Goal: Information Seeking & Learning: Learn about a topic

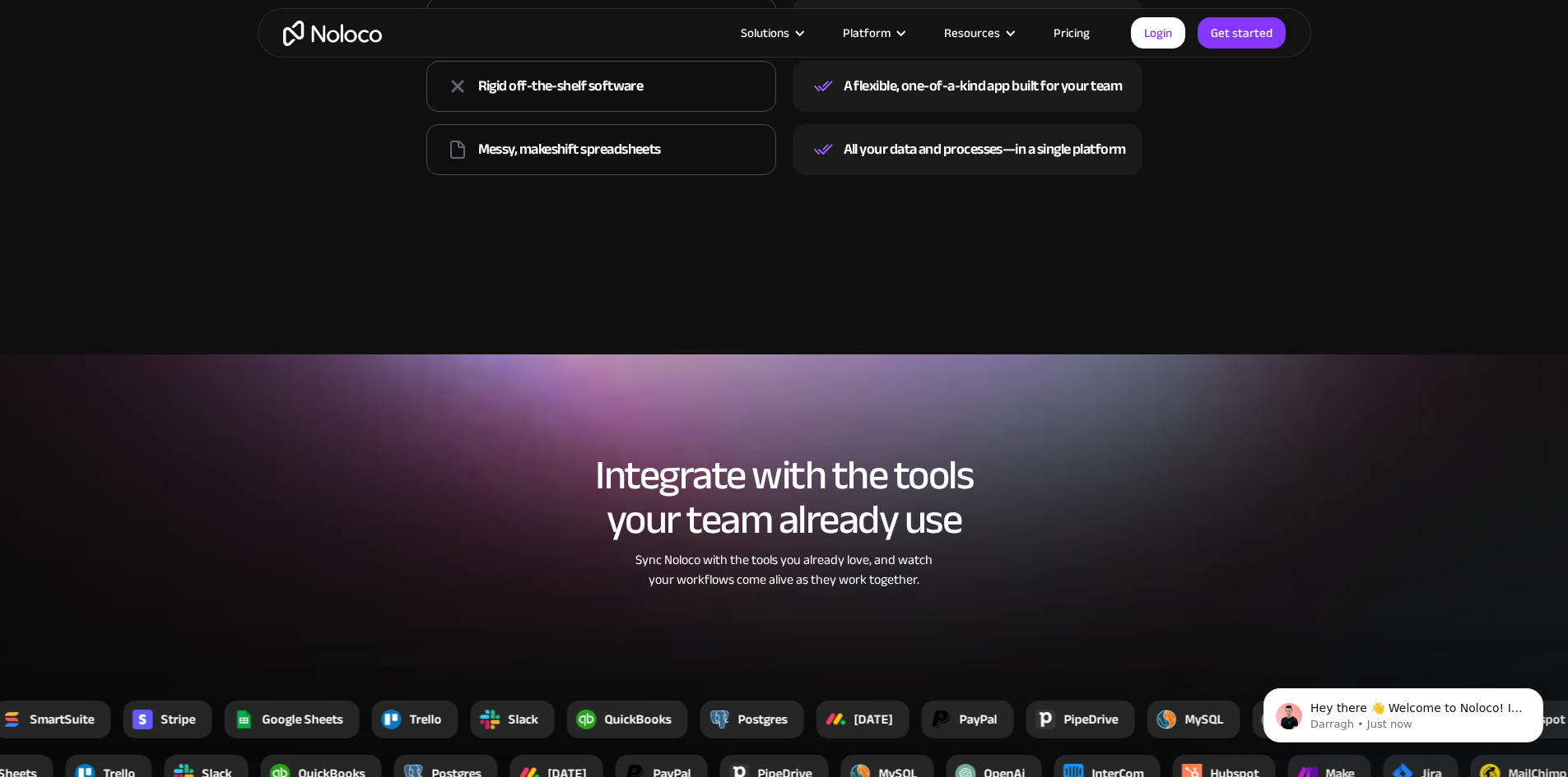
scroll to position [2468, 0]
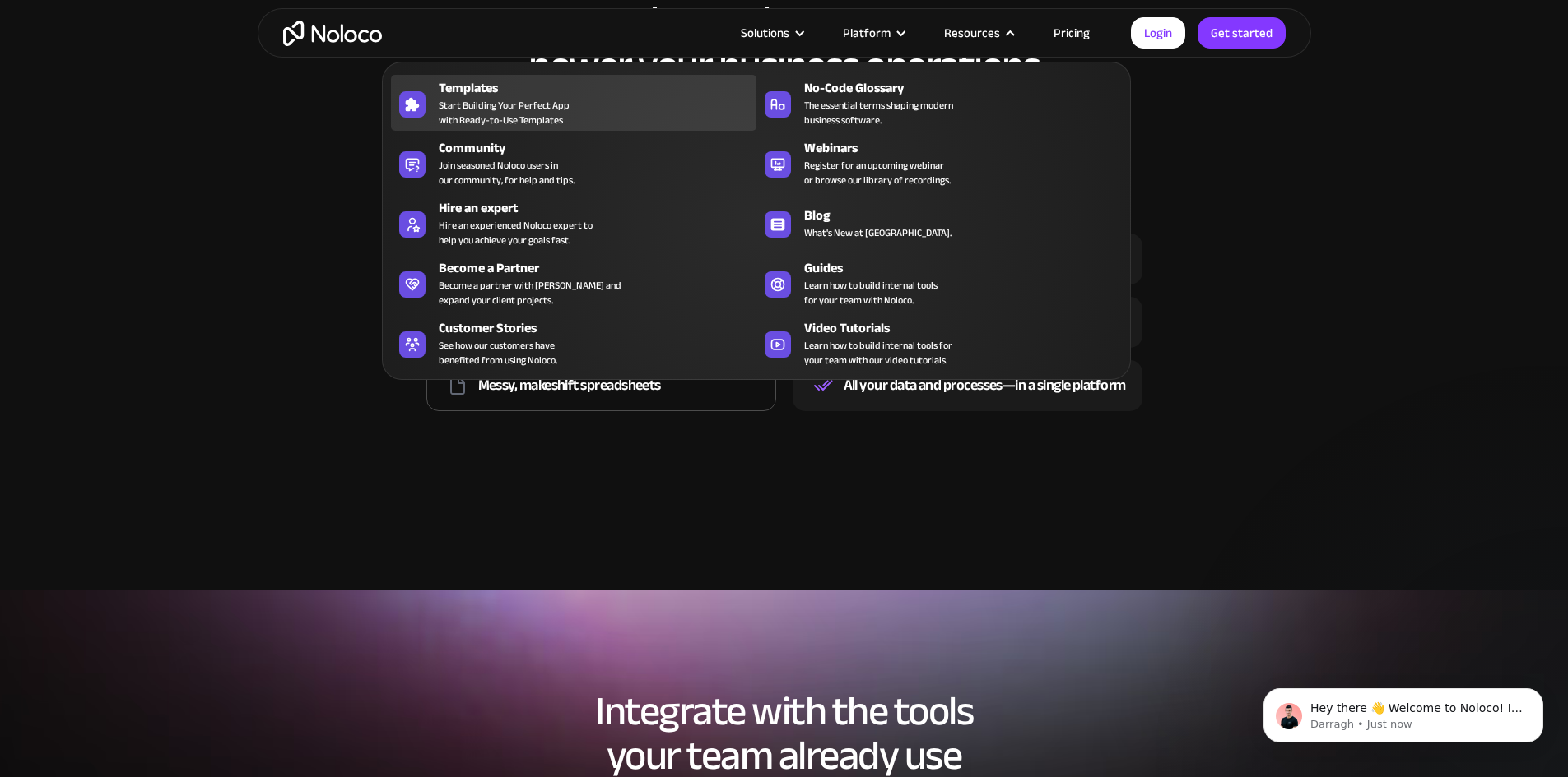
click at [514, 119] on span "Start Building Your Perfect App with Ready-to-Use Templates" at bounding box center [504, 113] width 130 height 30
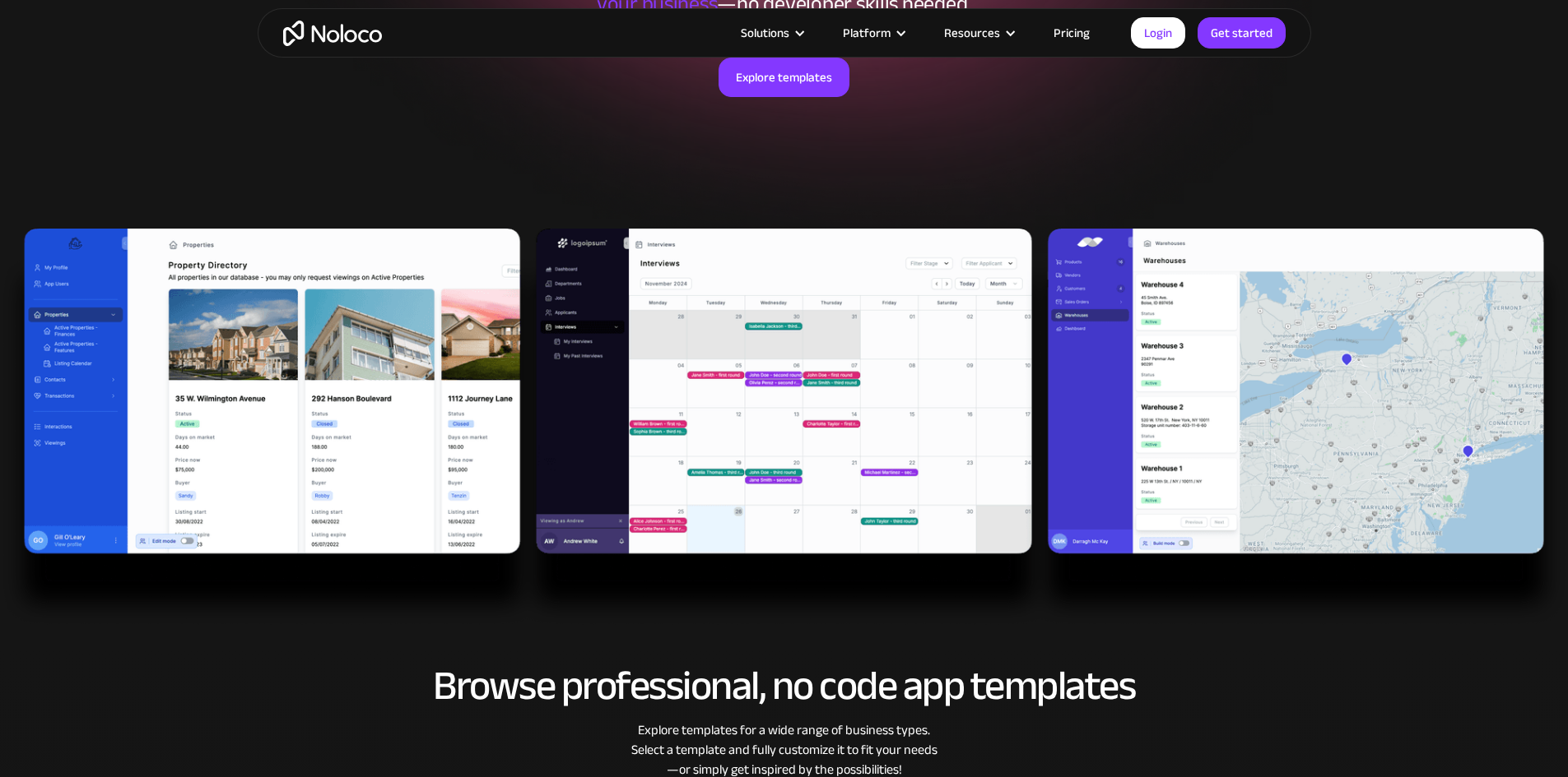
click at [323, 348] on img at bounding box center [784, 428] width 1568 height 398
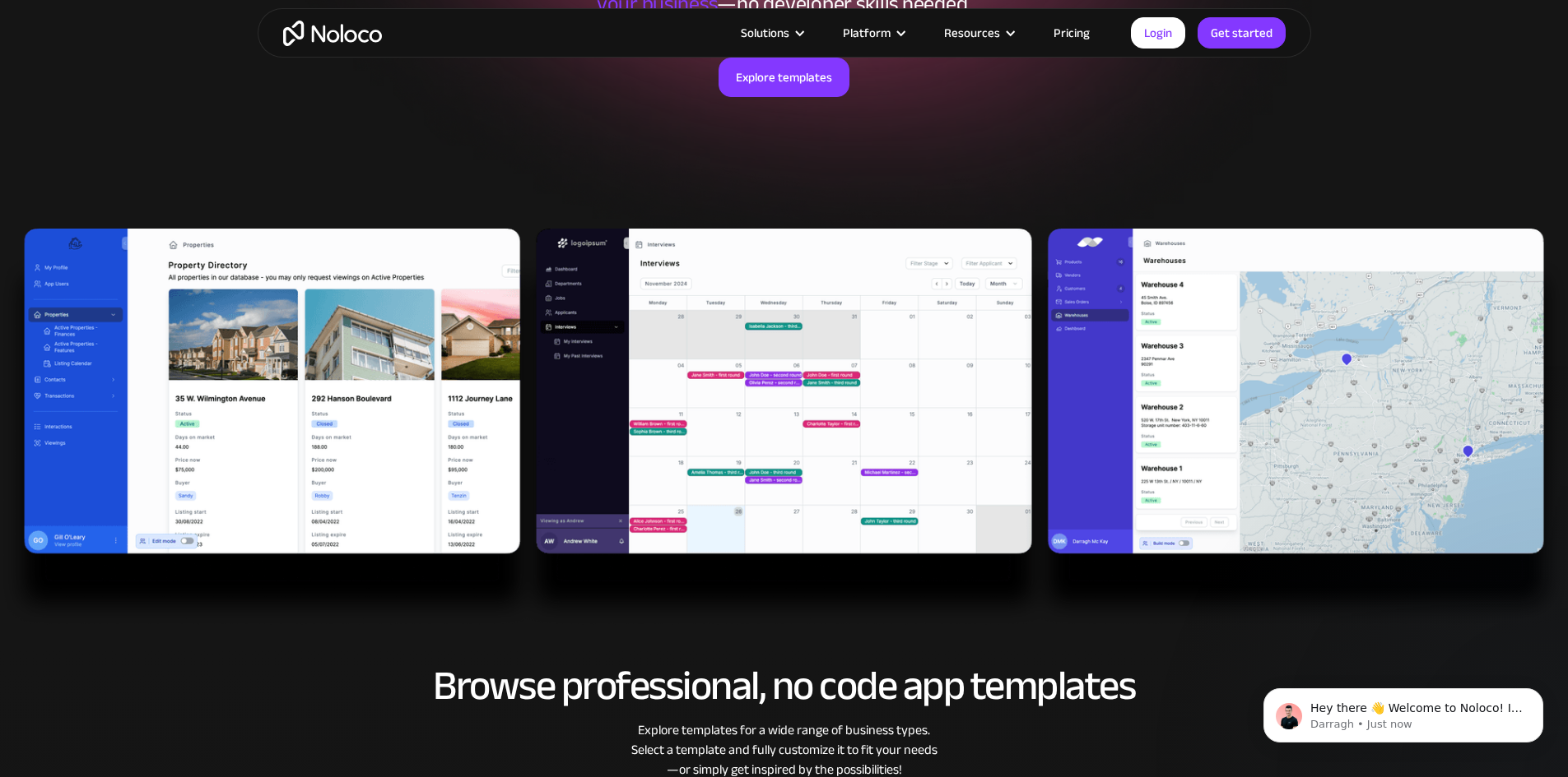
click at [325, 346] on img at bounding box center [784, 428] width 1568 height 398
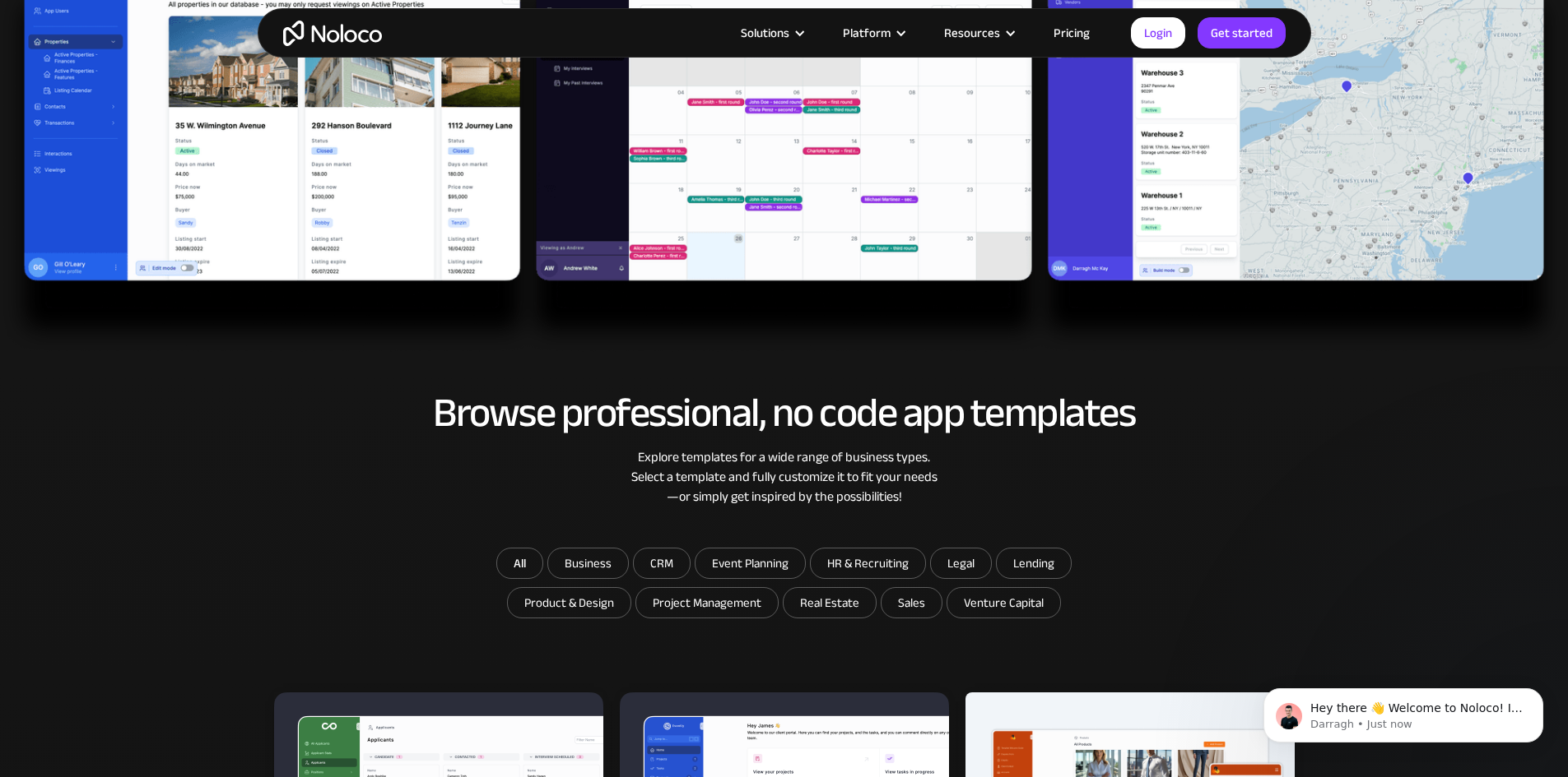
scroll to position [740, 0]
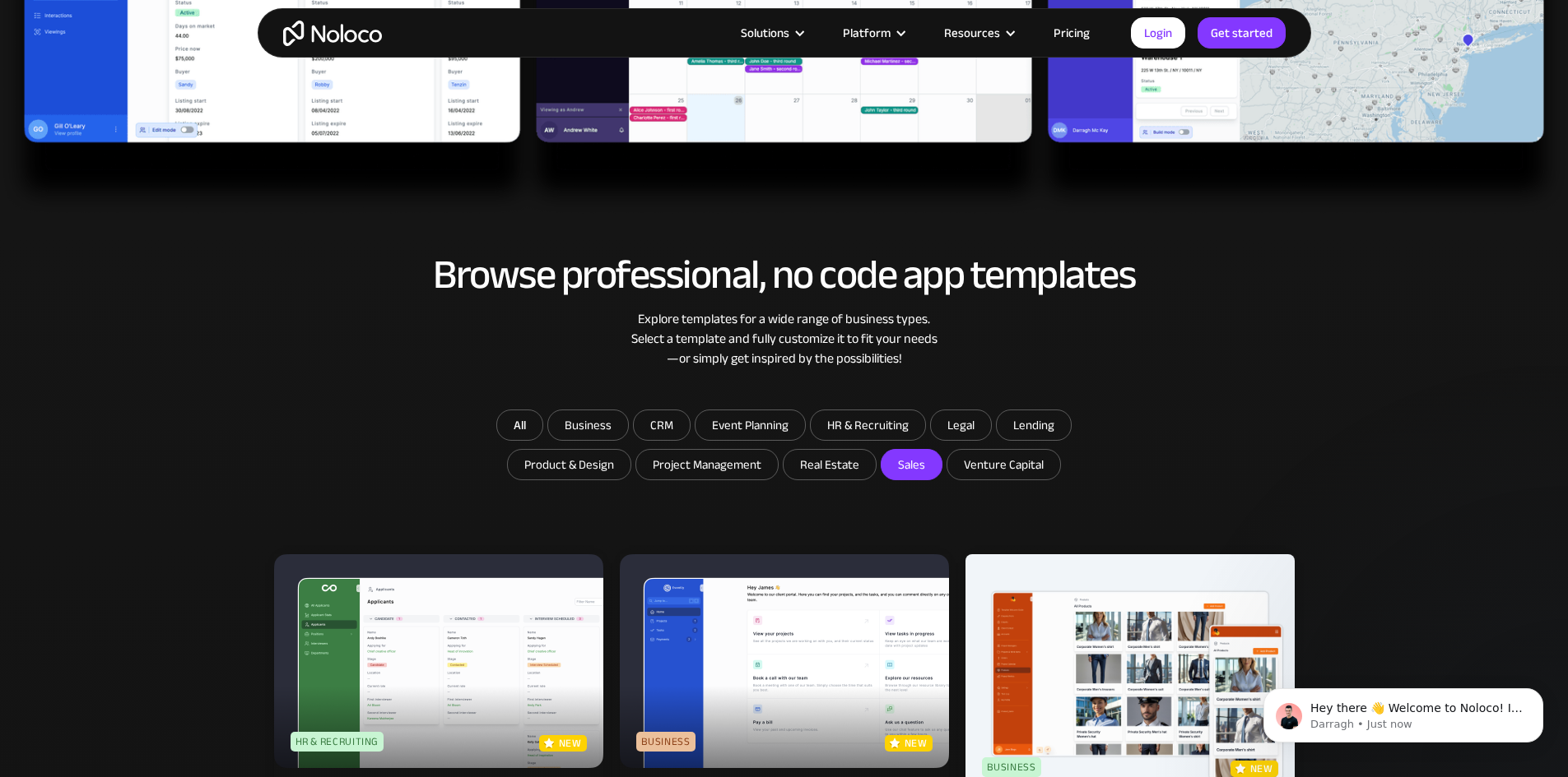
click at [875, 469] on input "Sales" at bounding box center [829, 465] width 93 height 30
checkbox input "true"
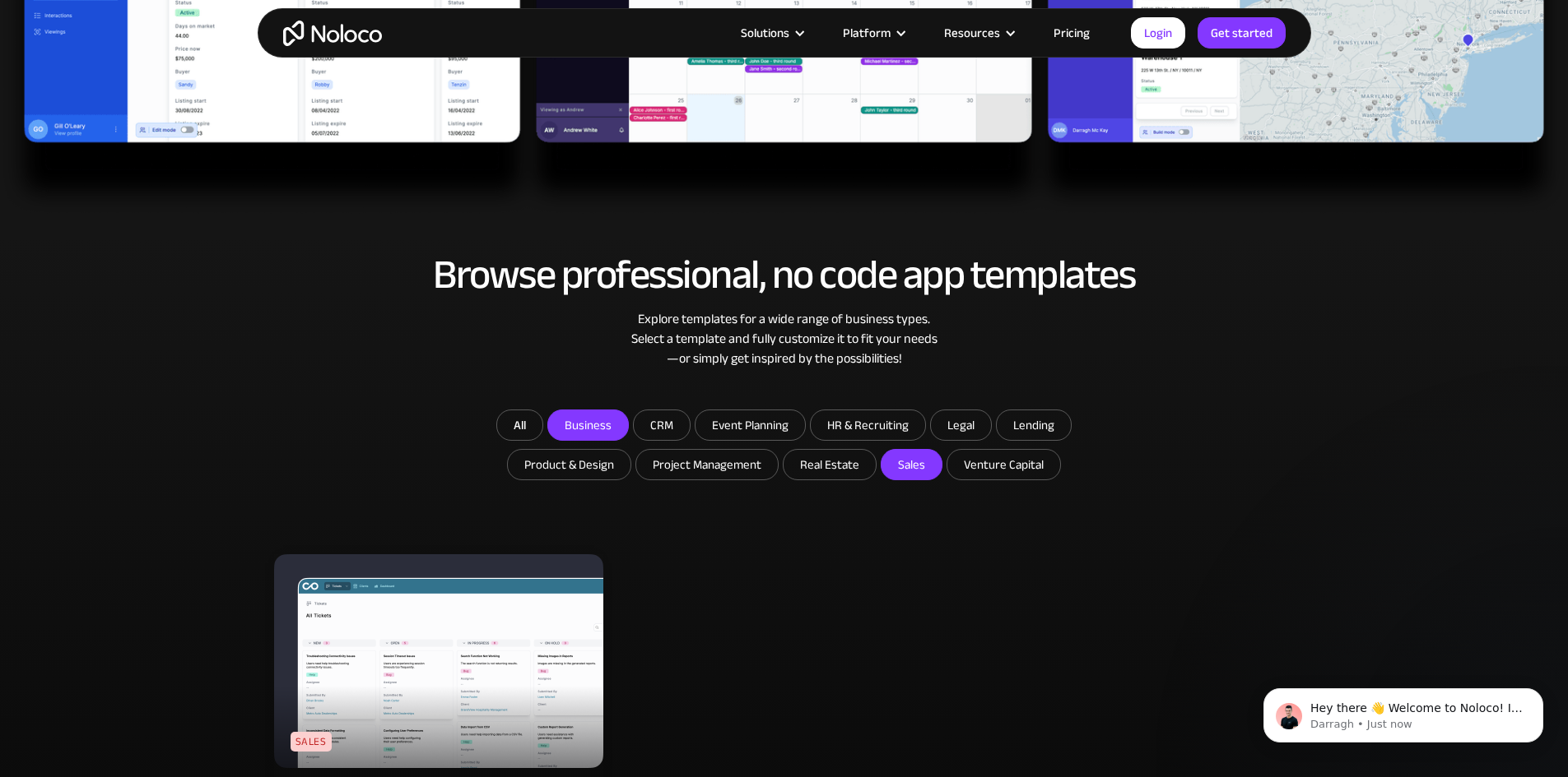
click at [608, 428] on input "Business" at bounding box center [588, 426] width 80 height 30
checkbox input "true"
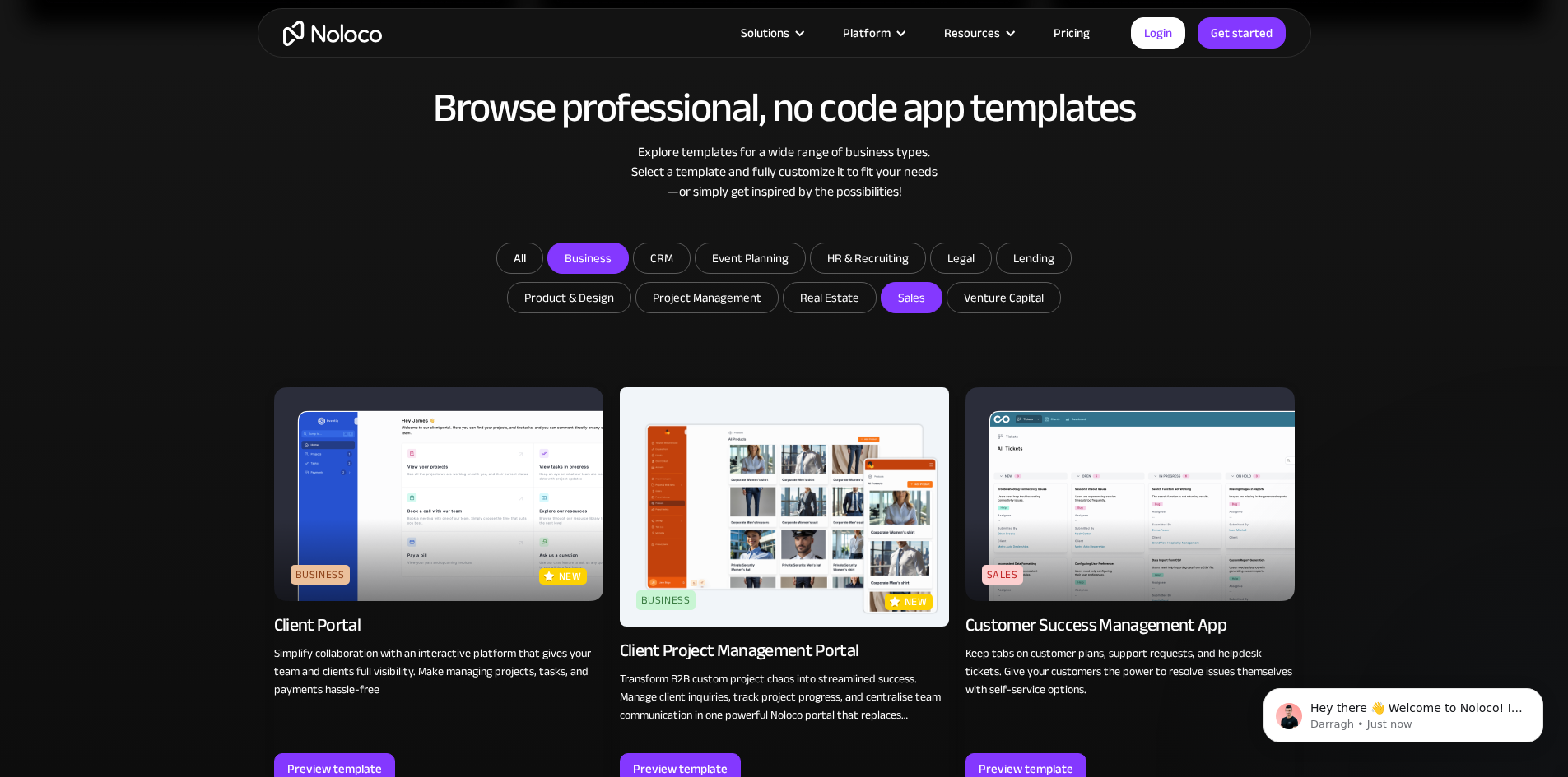
scroll to position [905, 0]
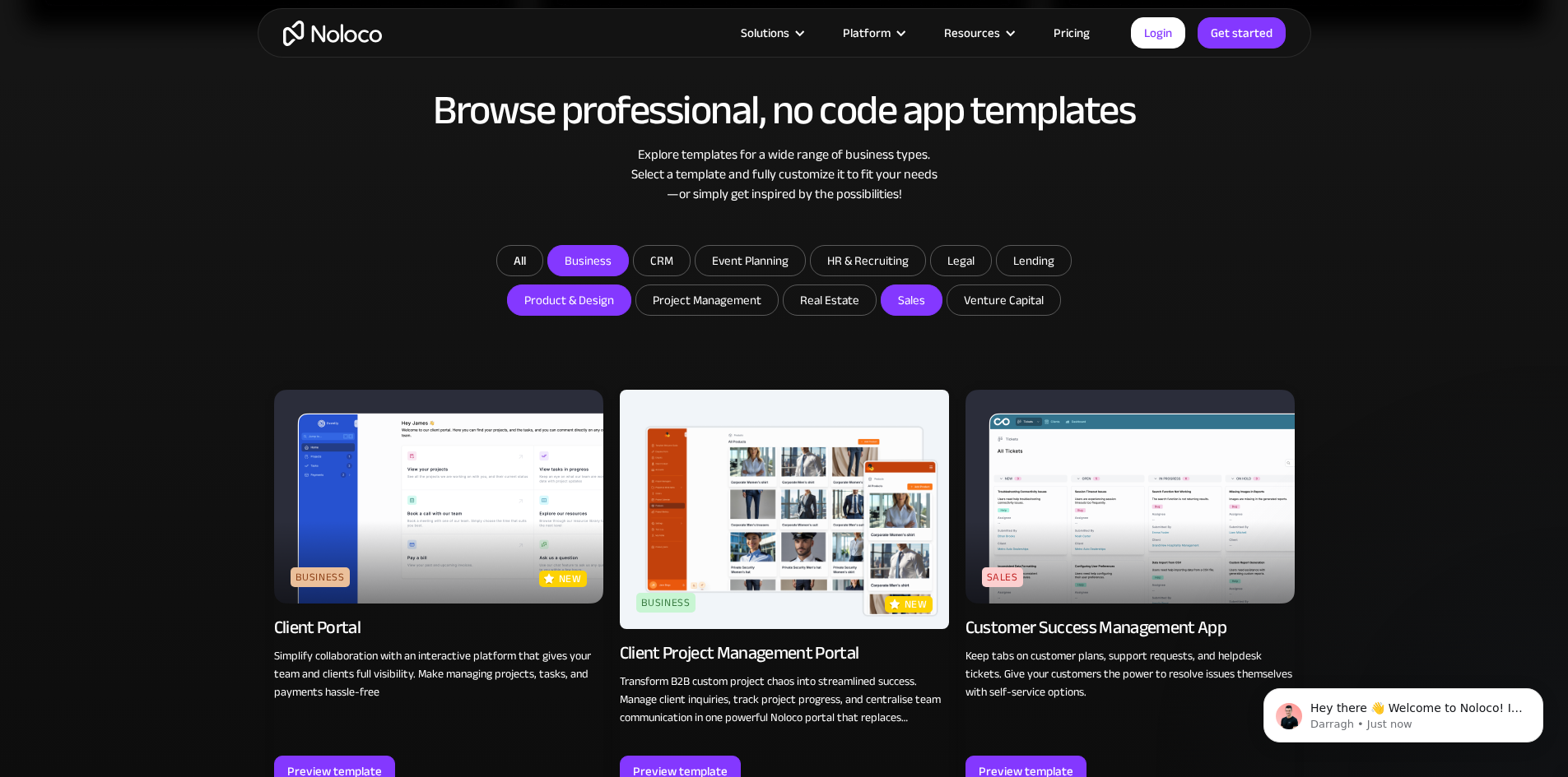
click at [609, 276] on input "Product & Design" at bounding box center [588, 261] width 80 height 30
checkbox input "true"
click at [607, 261] on input "Business" at bounding box center [588, 261] width 80 height 30
checkbox input "false"
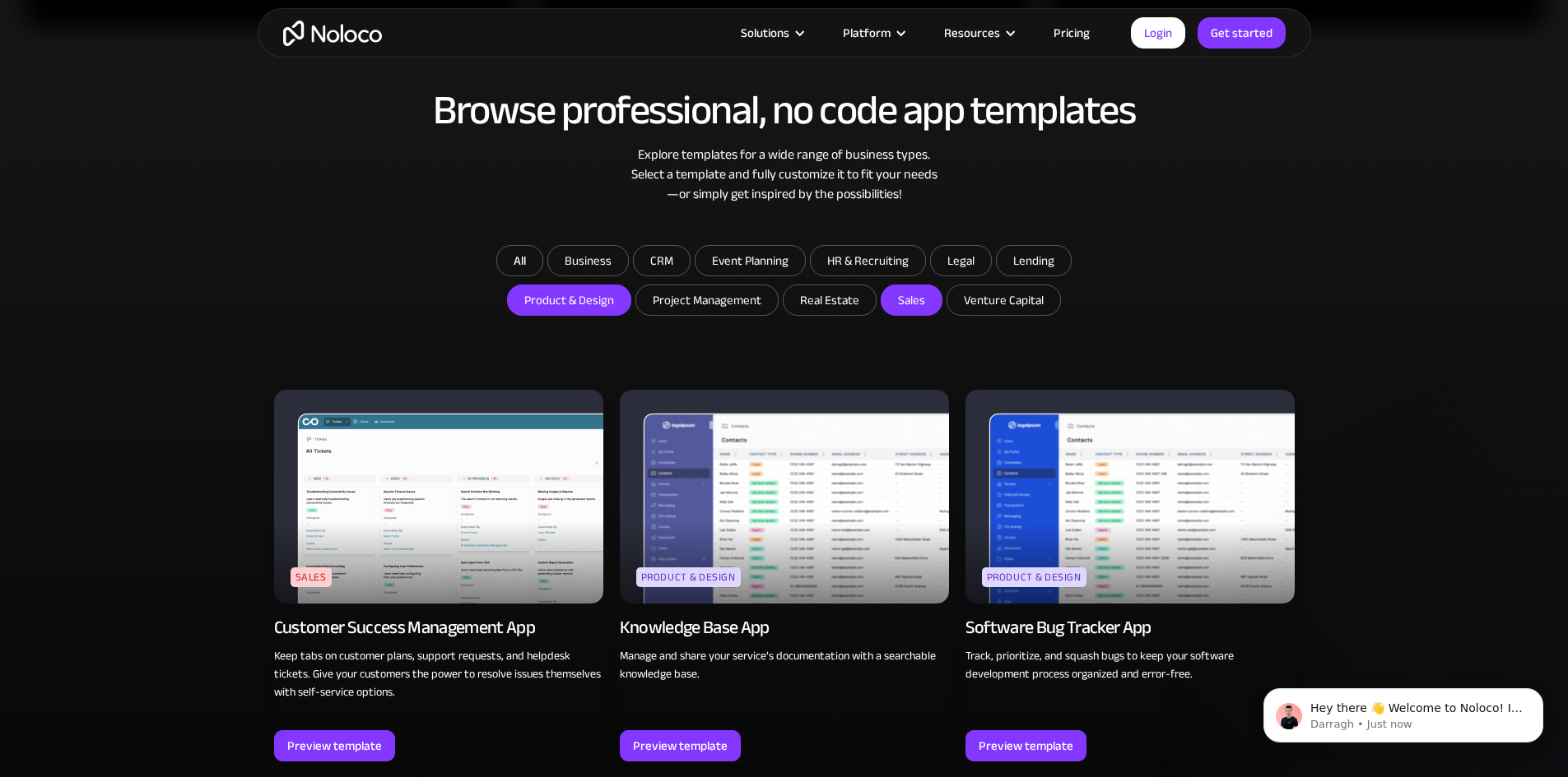
click at [916, 303] on input "Sales" at bounding box center [911, 300] width 60 height 30
checkbox input "false"
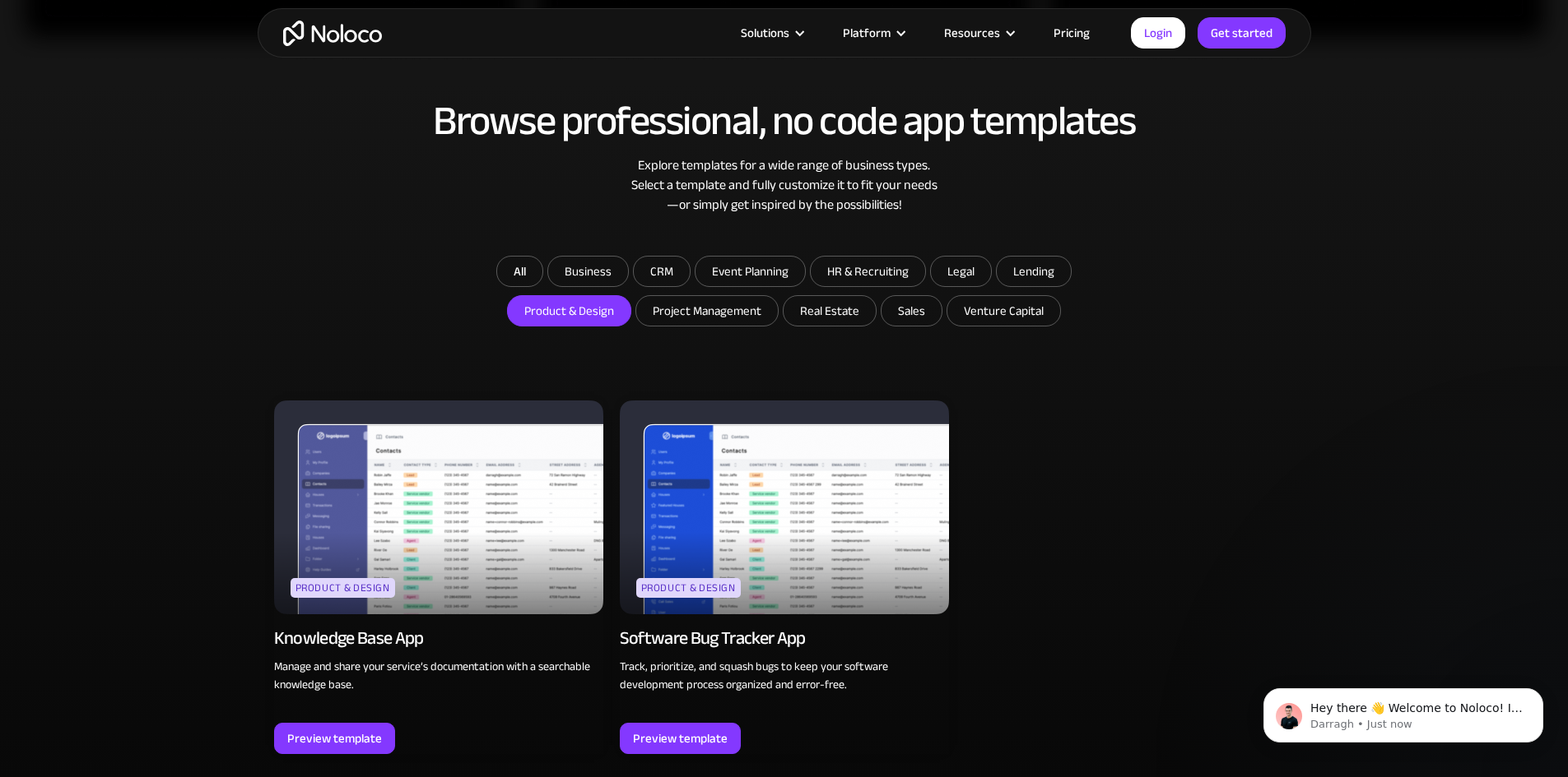
scroll to position [740, 0]
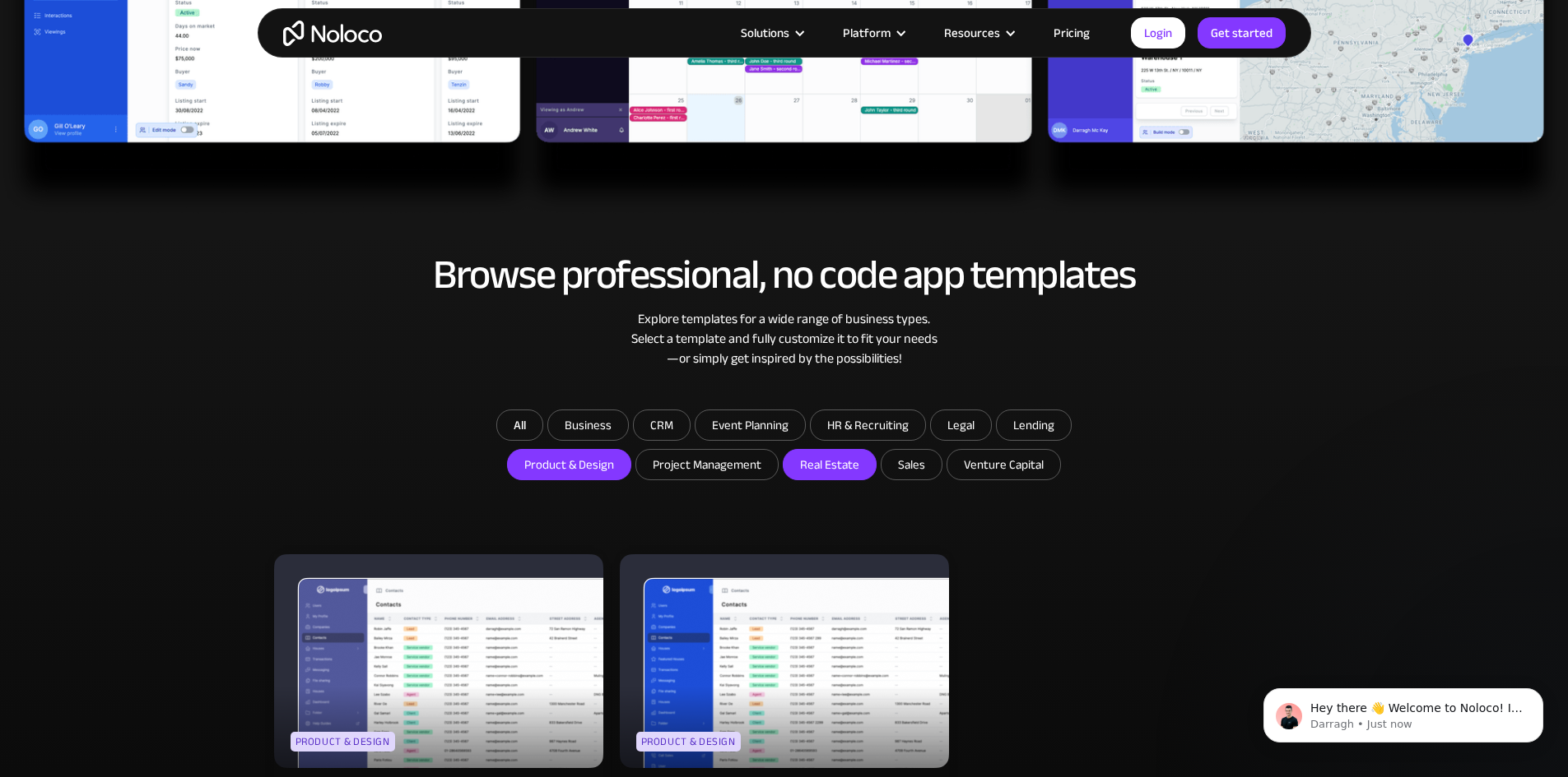
click at [860, 465] on input "Real Estate" at bounding box center [829, 465] width 93 height 30
checkbox input "true"
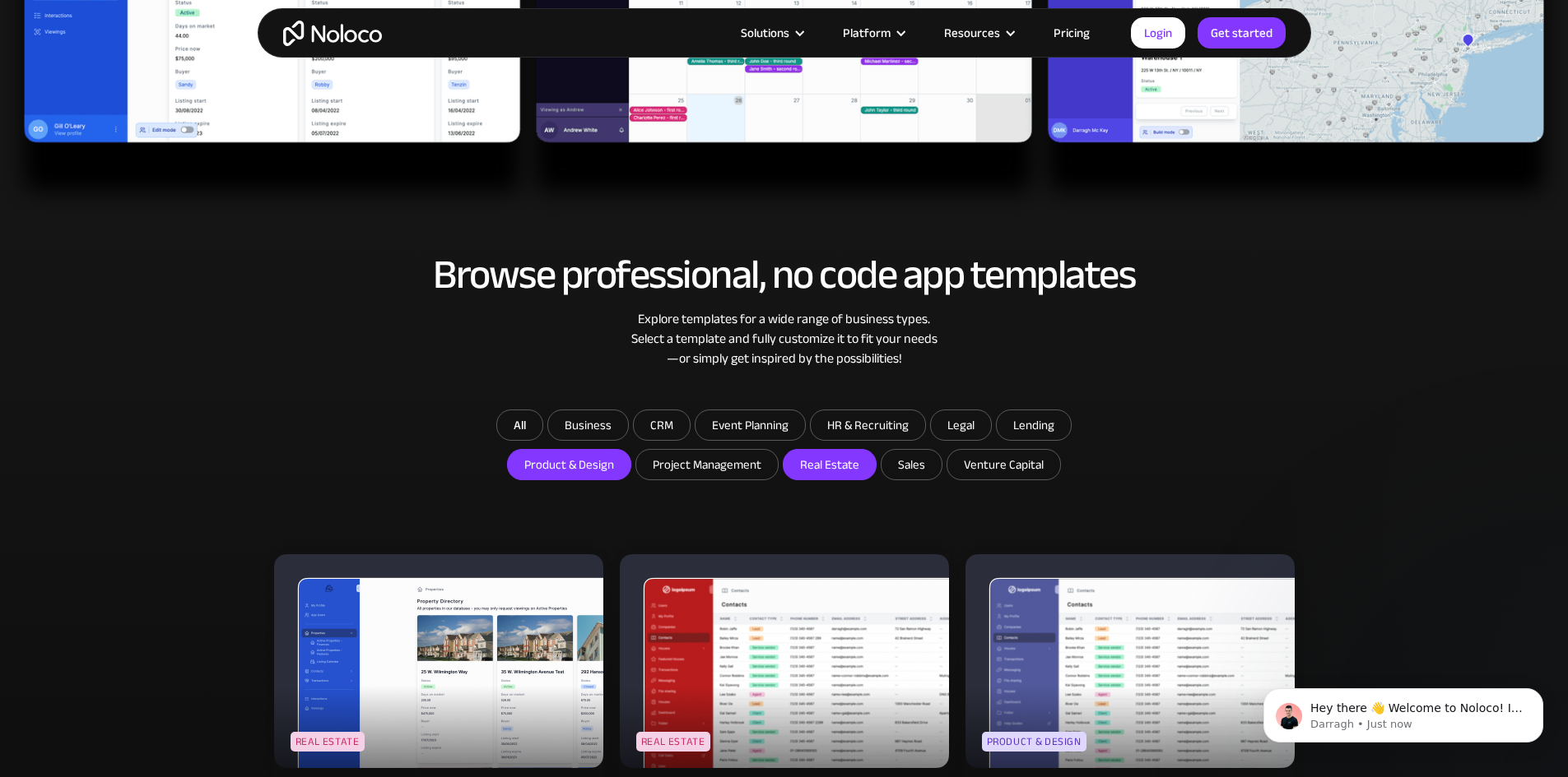
click at [600, 470] on input "Product & Design" at bounding box center [568, 465] width 123 height 30
checkbox input "false"
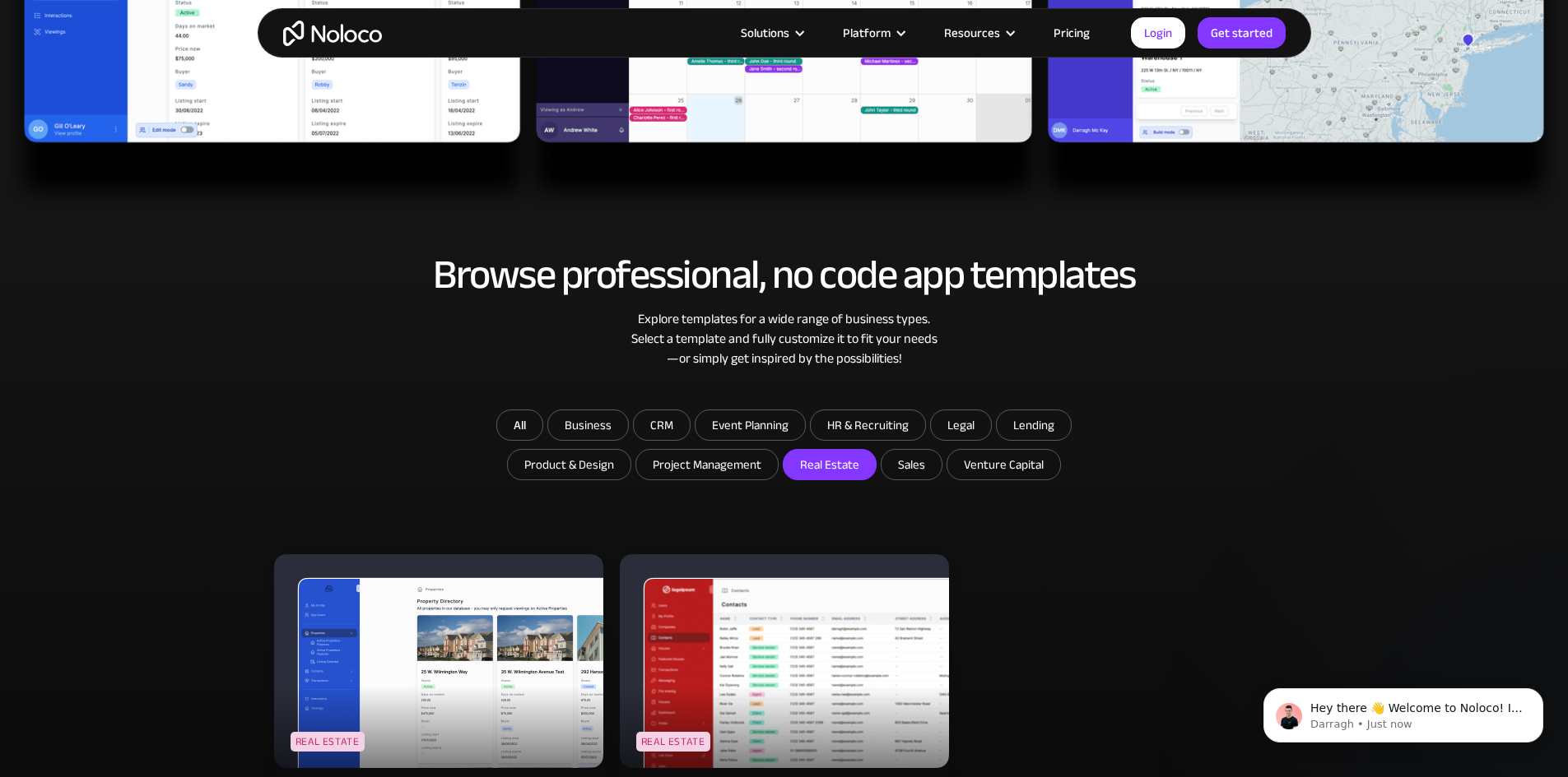
click at [503, 683] on img at bounding box center [438, 661] width 329 height 214
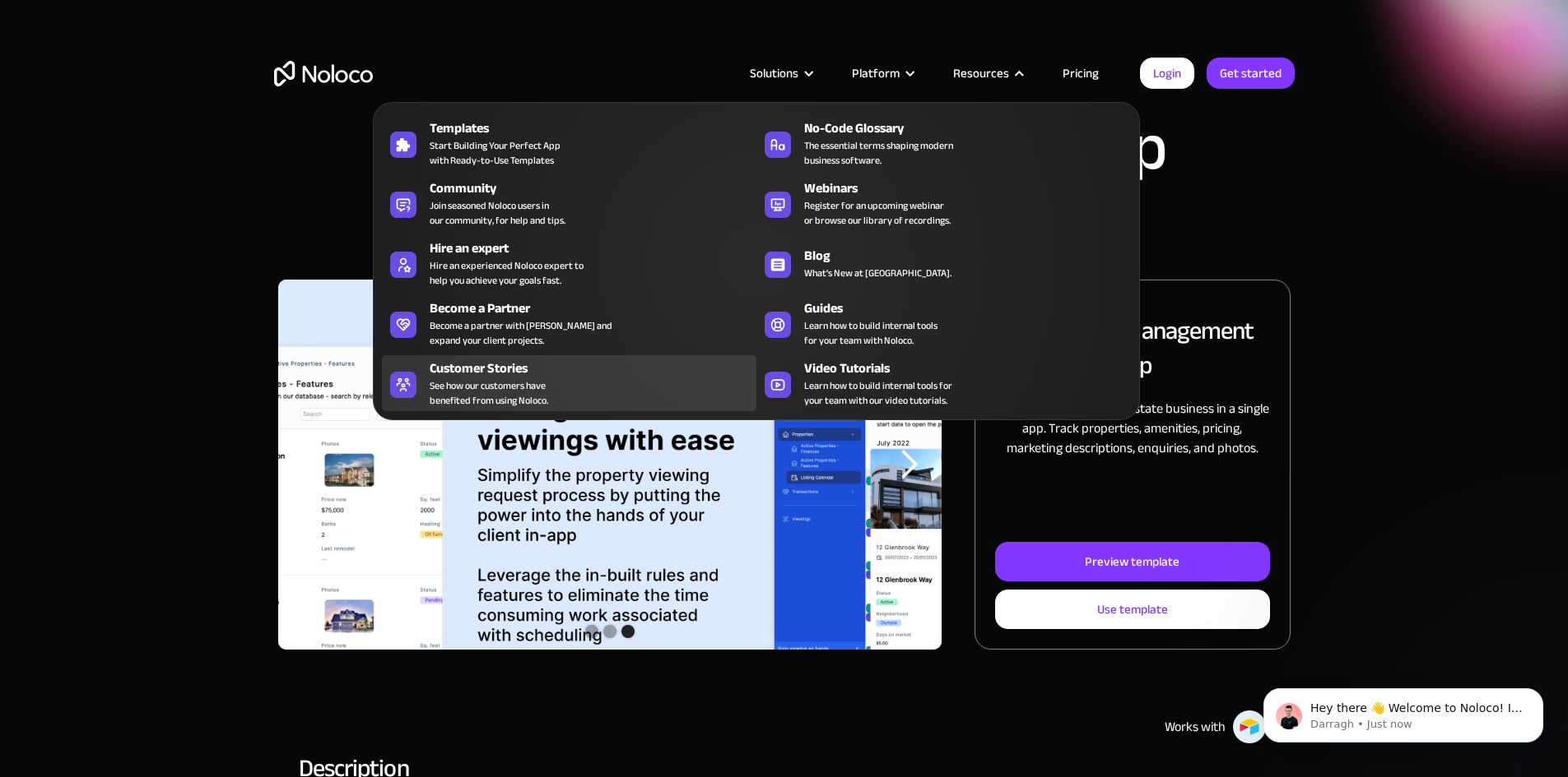
click at [491, 400] on span "See how our customers have benefited from using Noloco." at bounding box center [488, 393] width 118 height 30
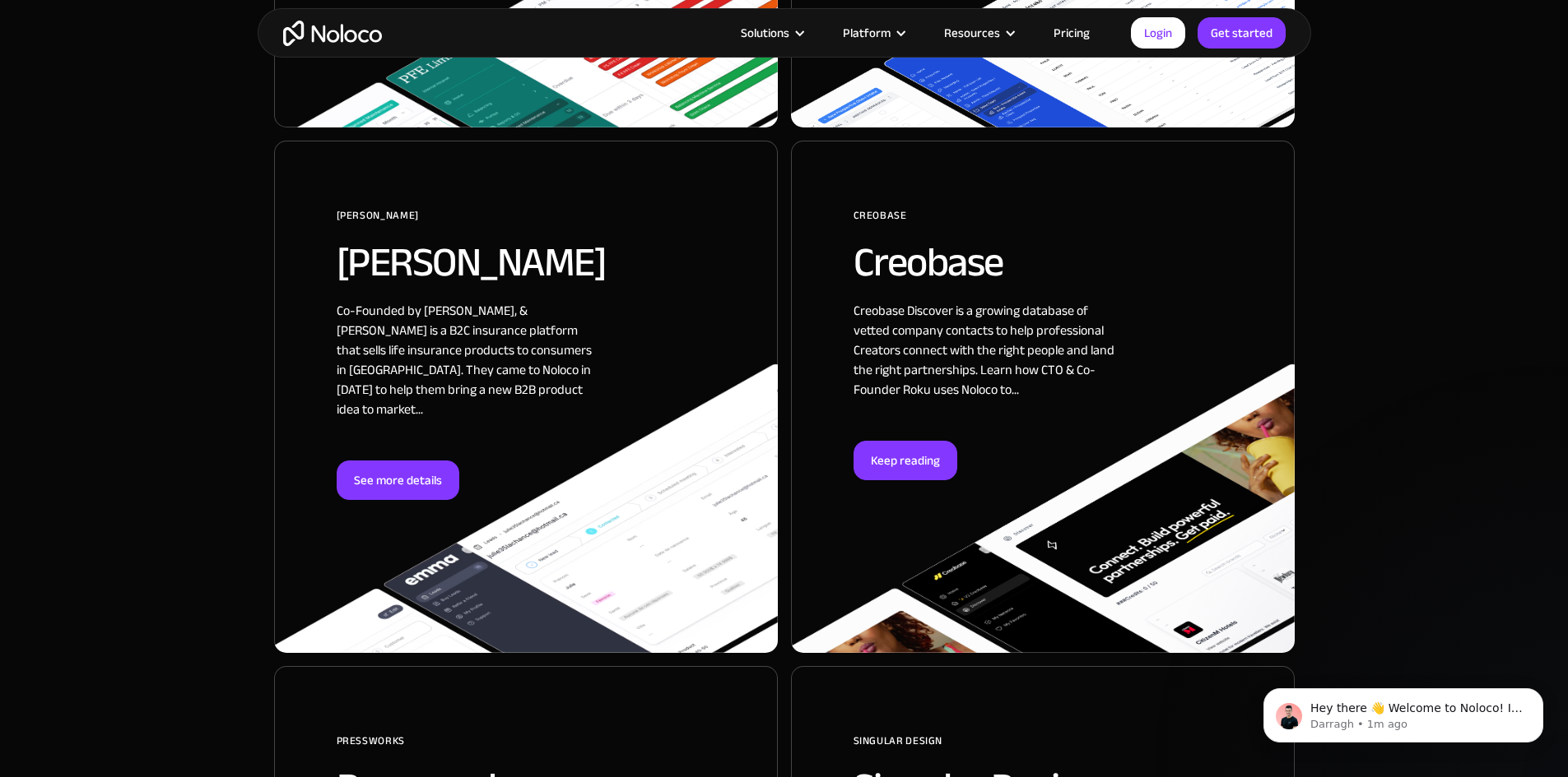
scroll to position [1974, 0]
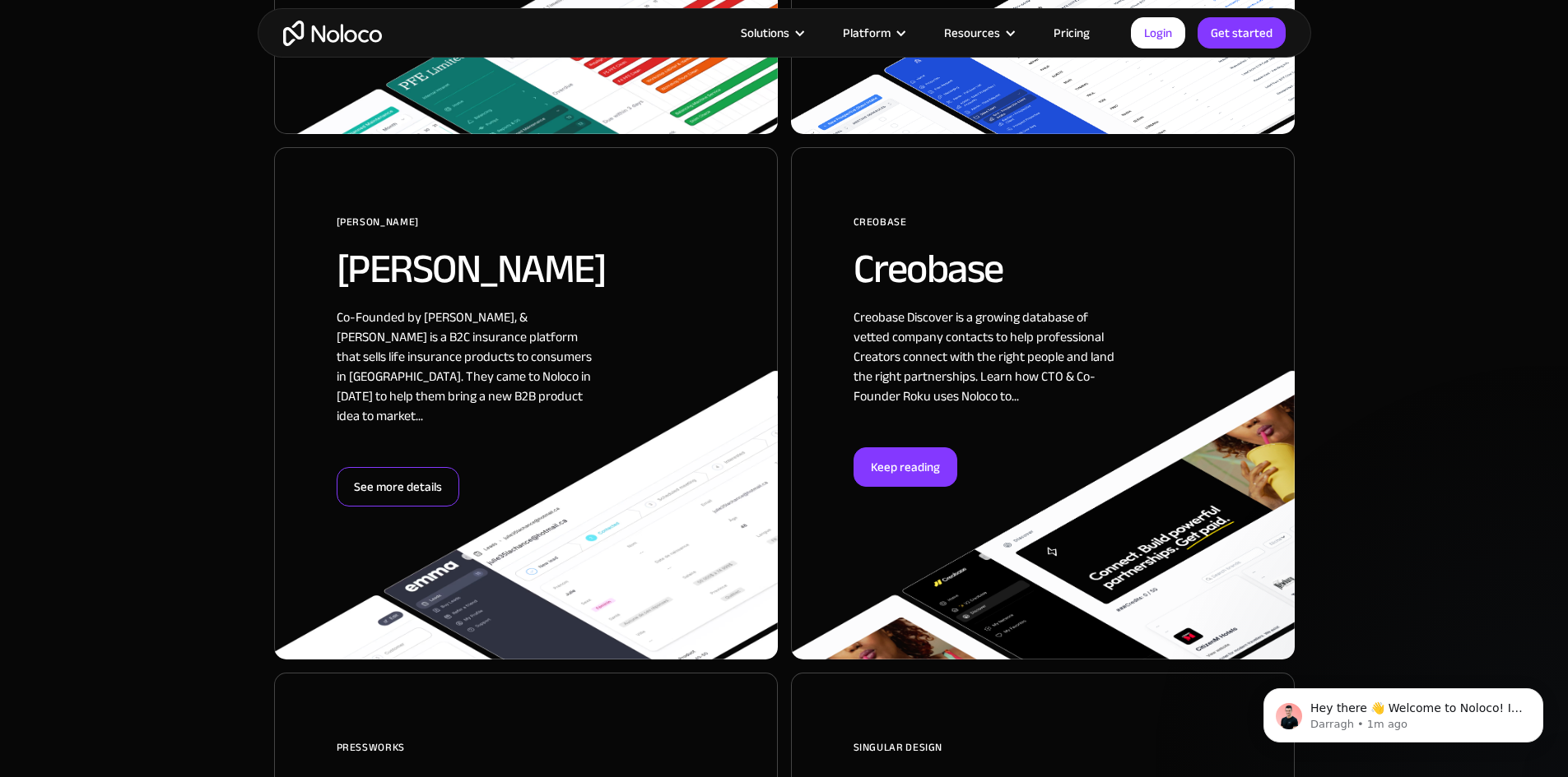
click at [410, 467] on div "See more details" at bounding box center [398, 486] width 123 height 40
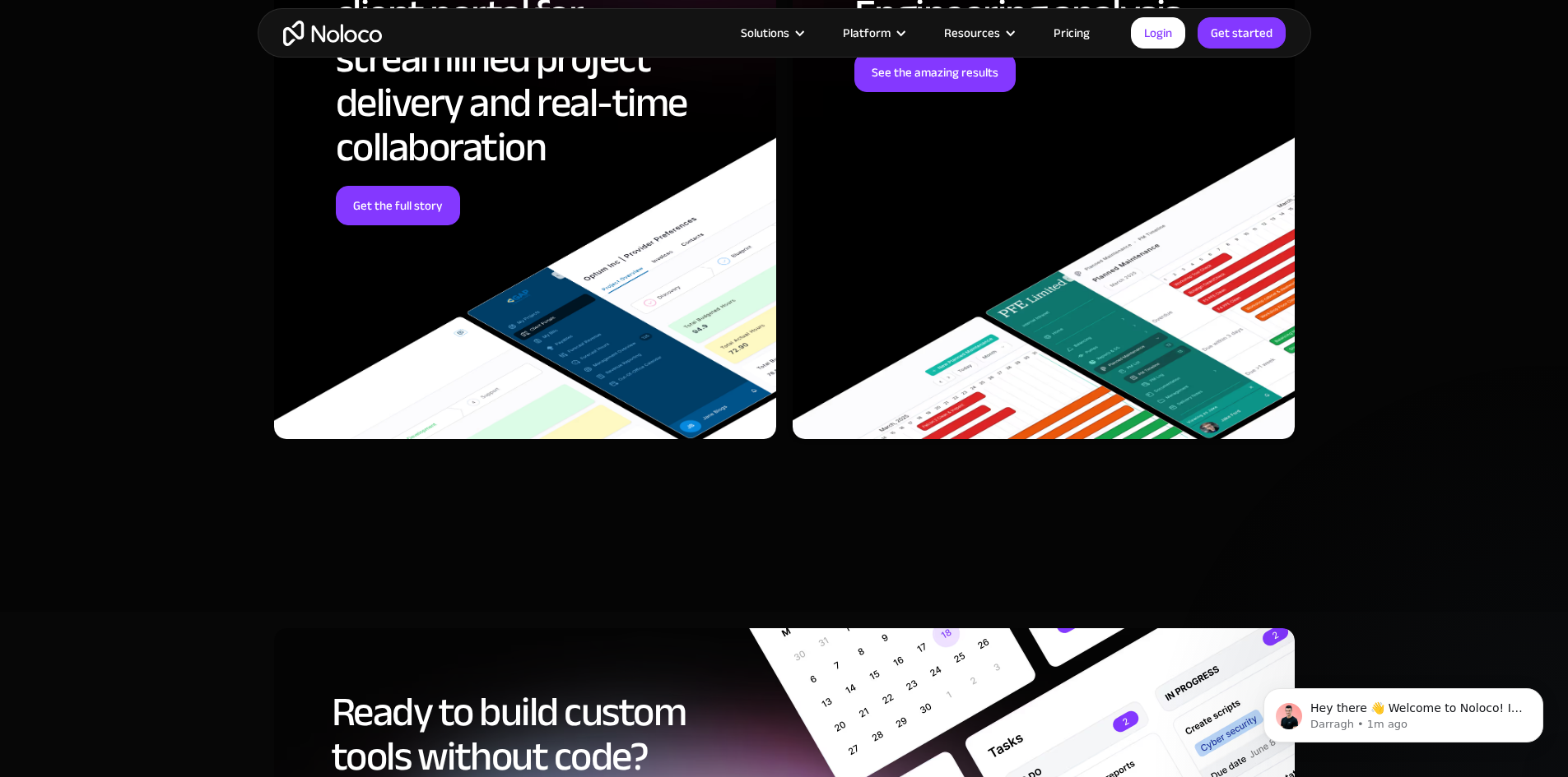
scroll to position [5840, 0]
